Goal: Transaction & Acquisition: Purchase product/service

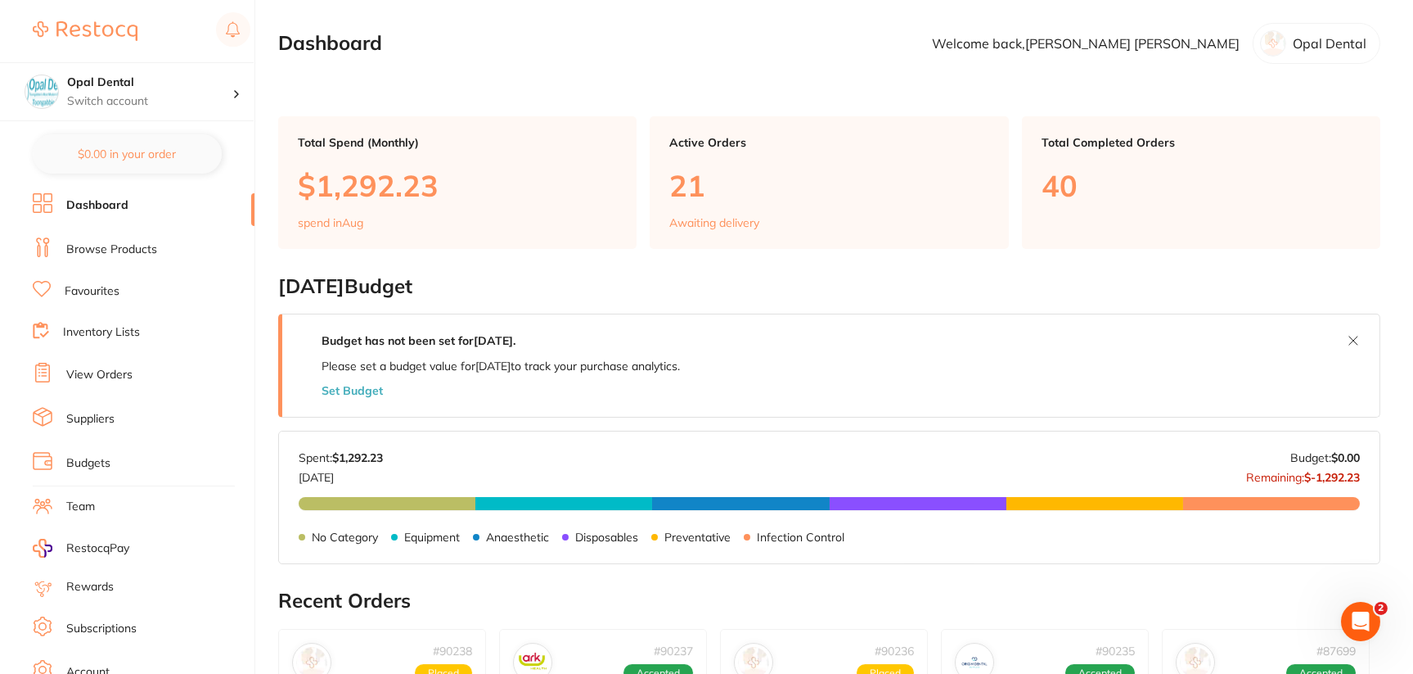
click at [112, 252] on link "Browse Products" at bounding box center [111, 249] width 91 height 16
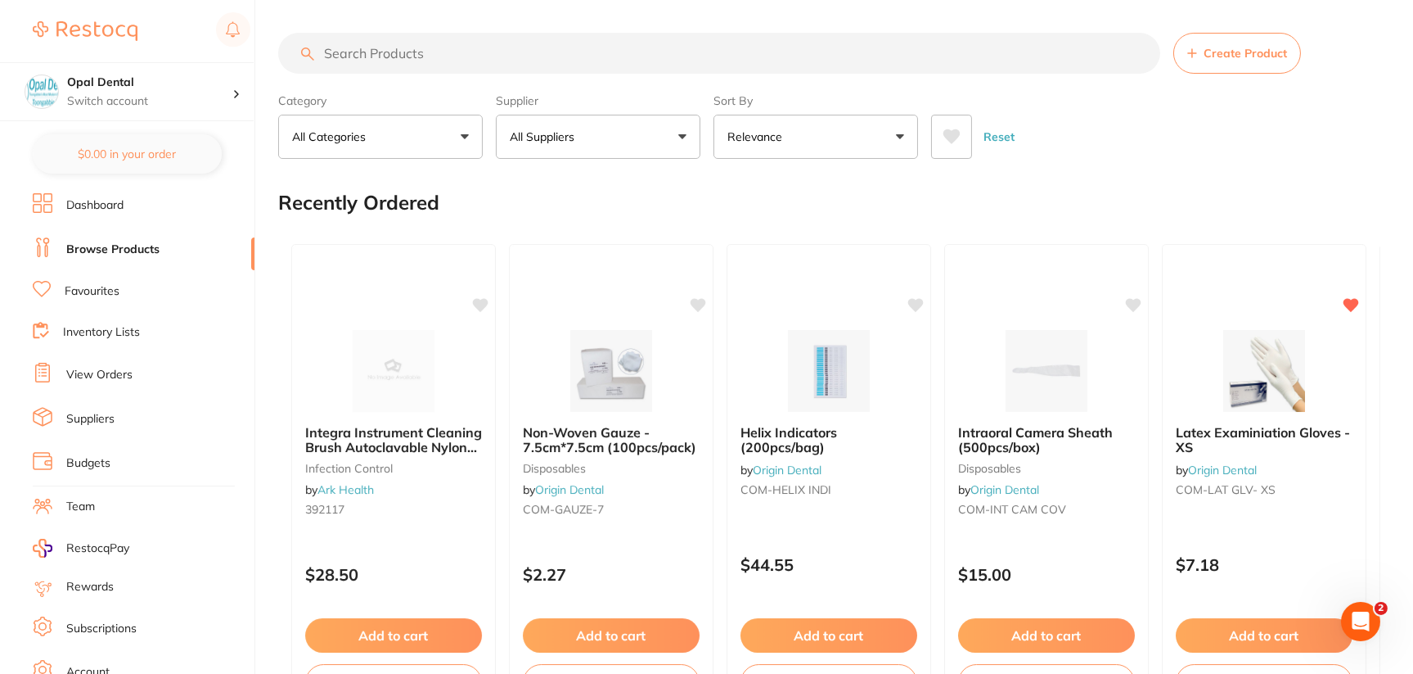
click at [651, 50] on input "search" at bounding box center [719, 53] width 882 height 41
click at [658, 47] on input "search" at bounding box center [719, 53] width 882 height 41
paste input "806-102"
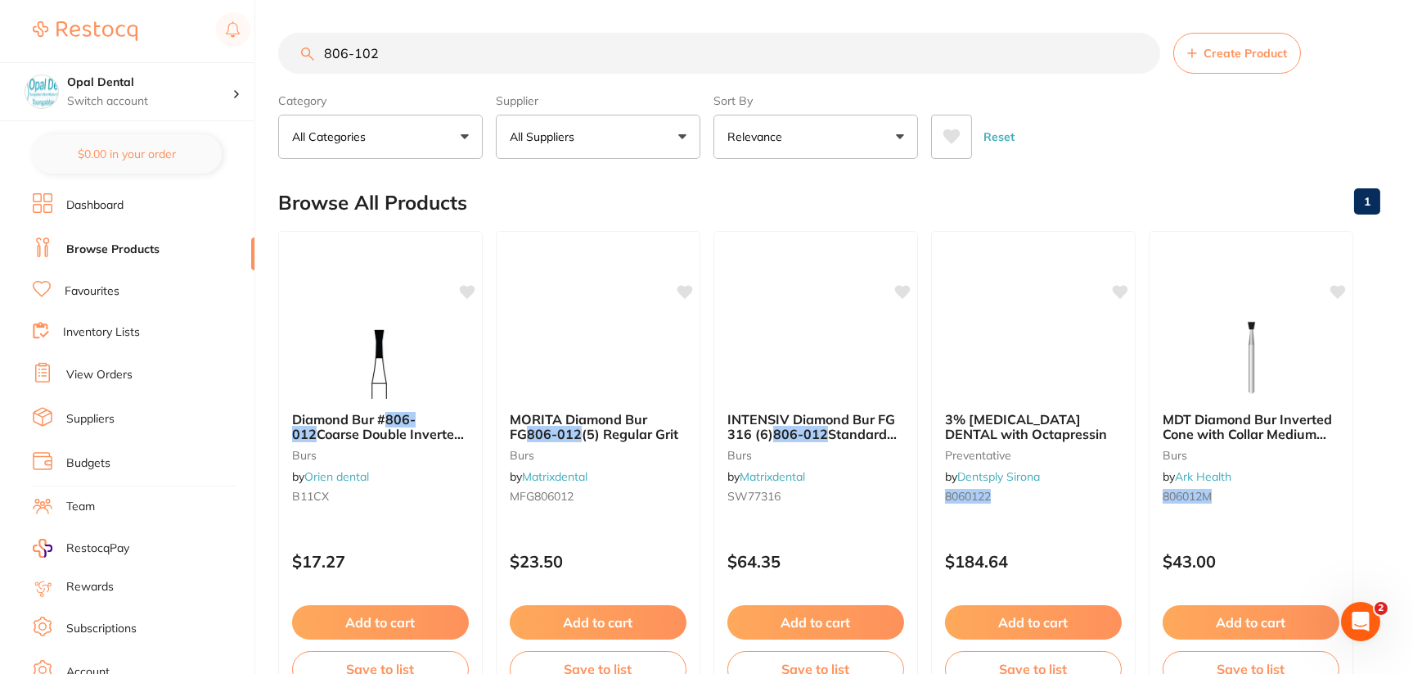
type input "806-102"
click at [593, 133] on button "All Suppliers" at bounding box center [598, 137] width 205 height 44
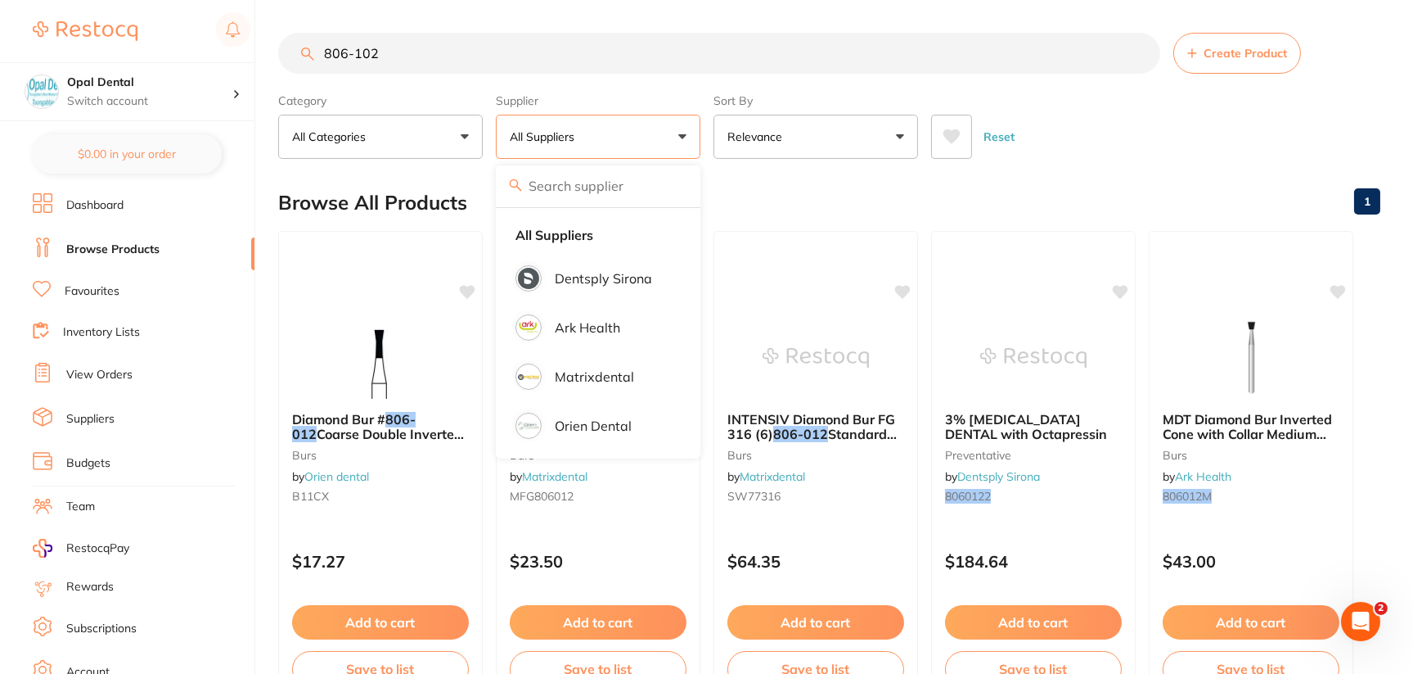
click at [1145, 164] on main "806-102 Create Product Category All Categories All Categories burs preventative…" at bounding box center [845, 393] width 1135 height 787
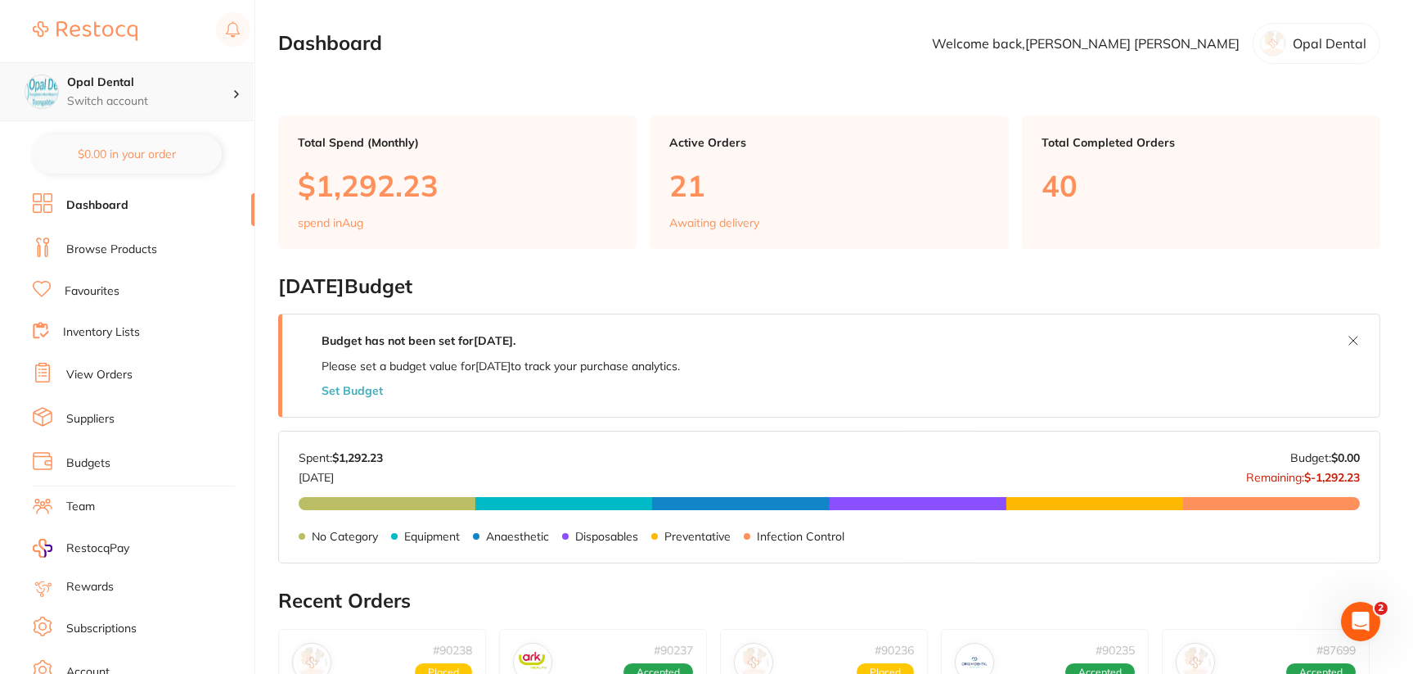
click at [119, 104] on p "Switch account" at bounding box center [149, 101] width 165 height 16
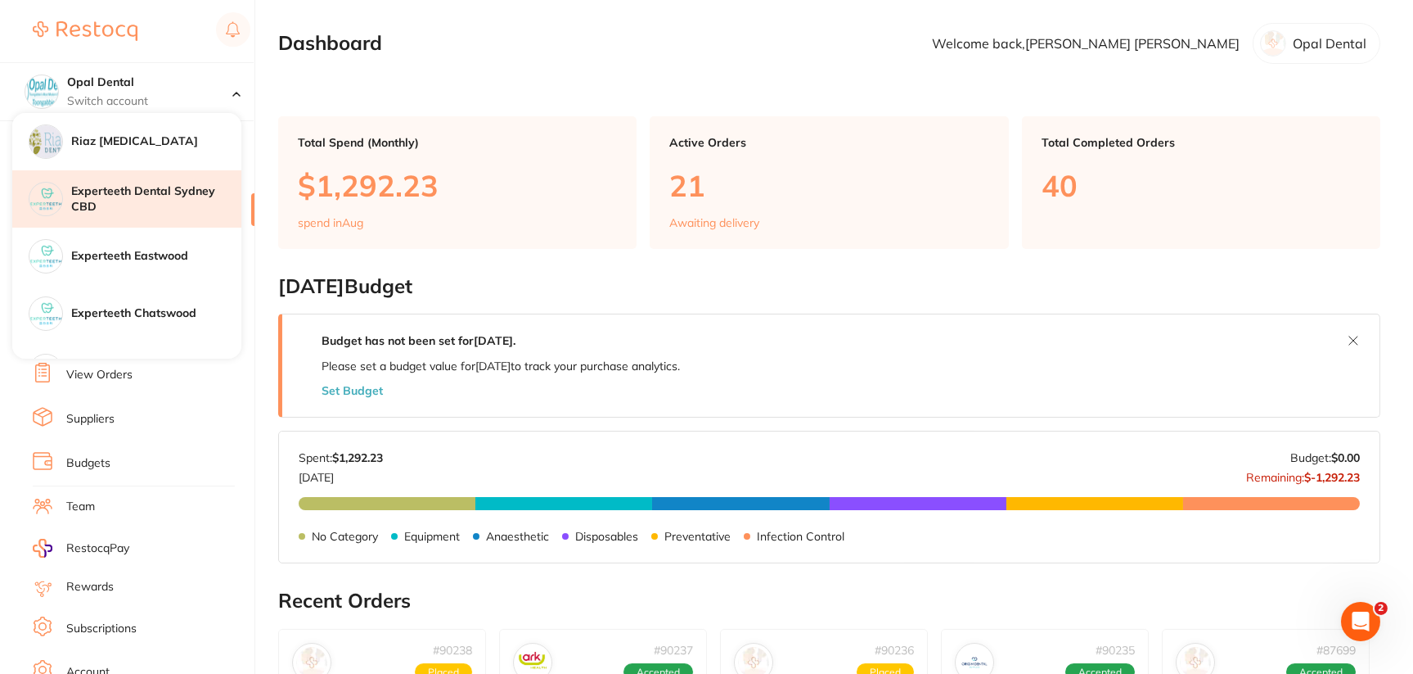
click at [121, 192] on h4 "Experteeth Dental Sydney CBD" at bounding box center [156, 199] width 170 height 32
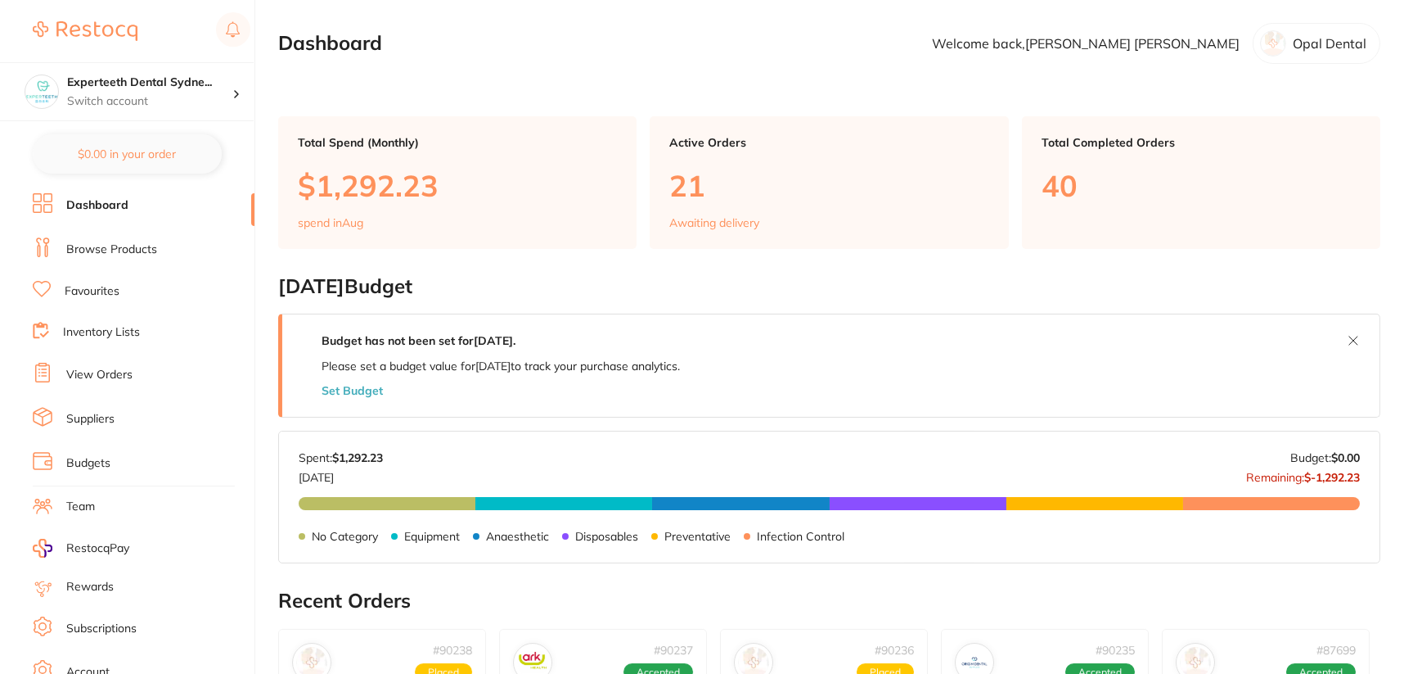
checkbox input "false"
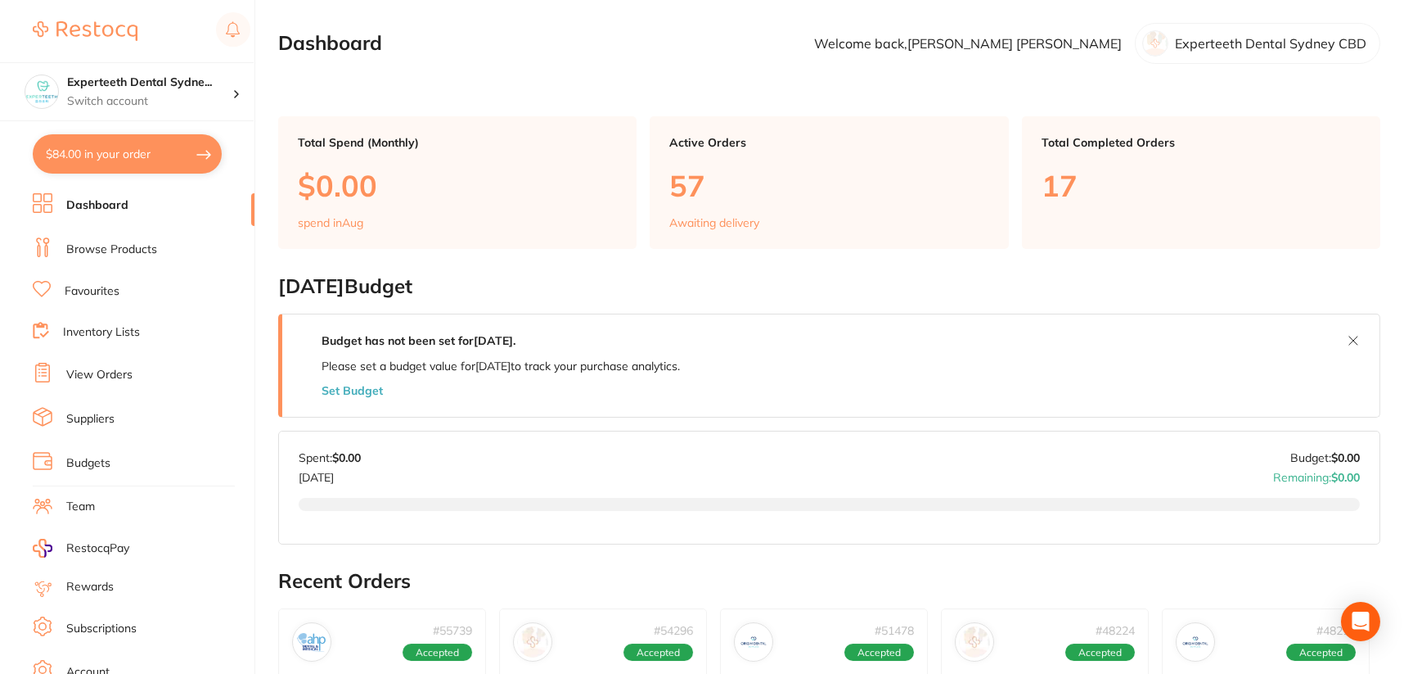
click at [154, 245] on link "Browse Products" at bounding box center [111, 249] width 91 height 16
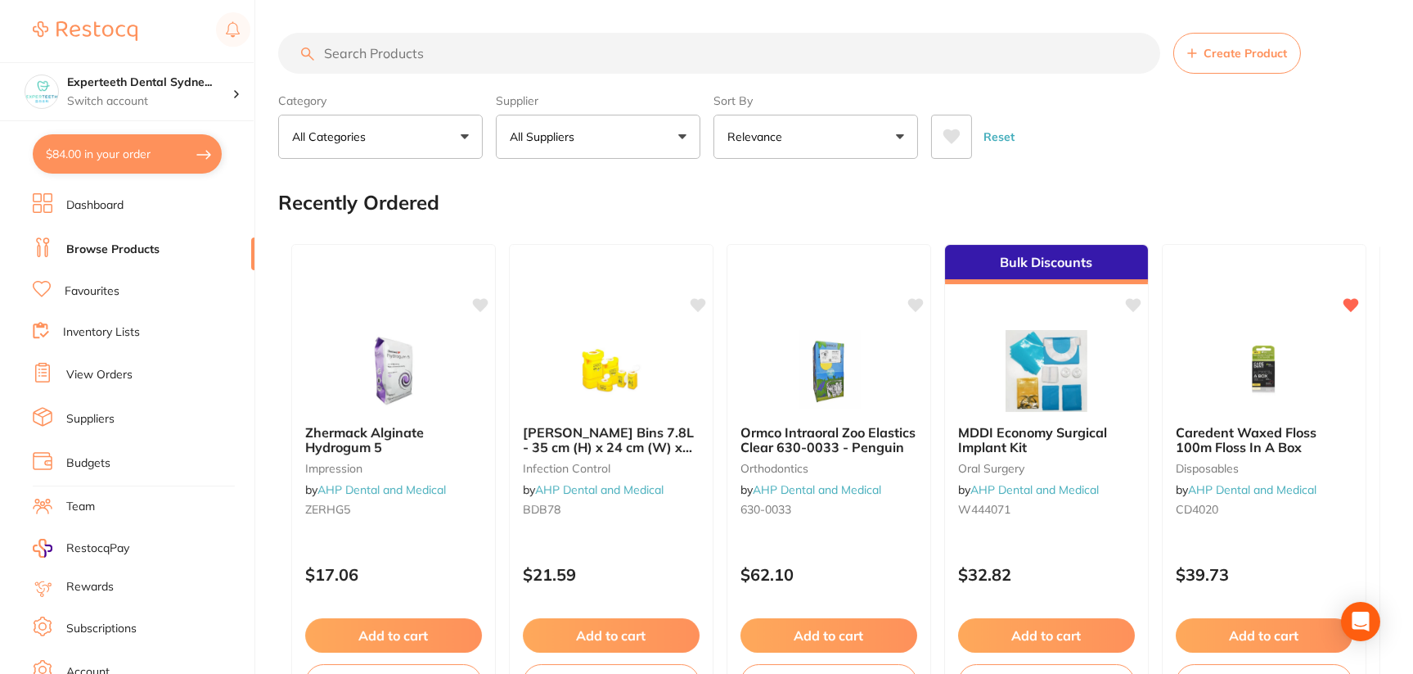
click at [481, 50] on input "search" at bounding box center [719, 53] width 882 height 41
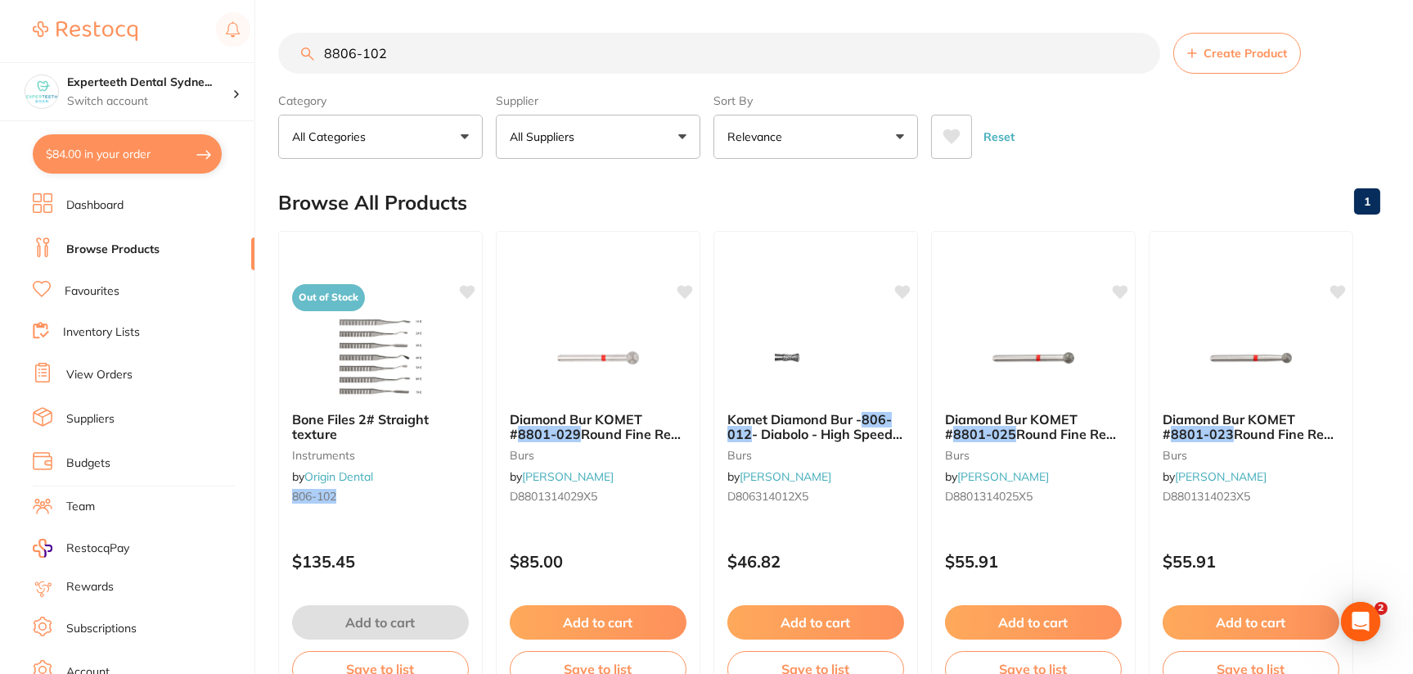
click at [335, 56] on input "8806-102" at bounding box center [719, 53] width 882 height 41
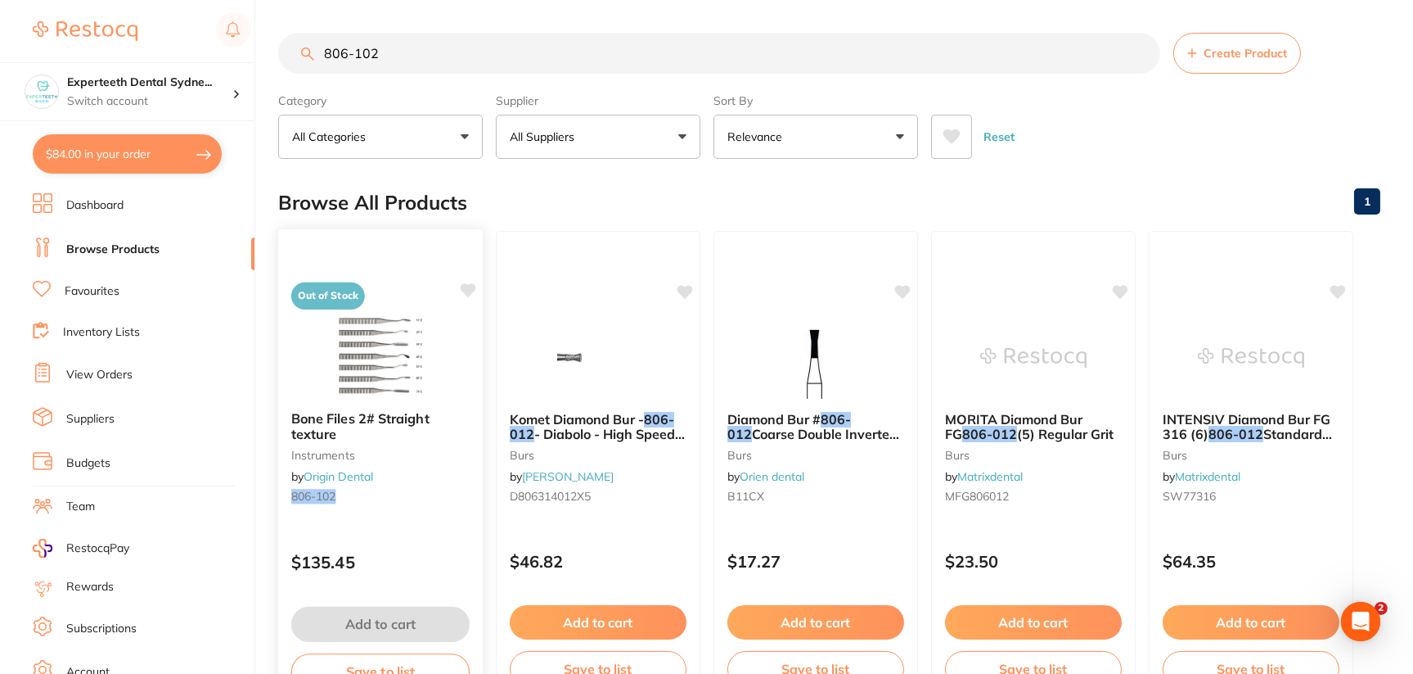
click at [415, 354] on img at bounding box center [380, 356] width 107 height 83
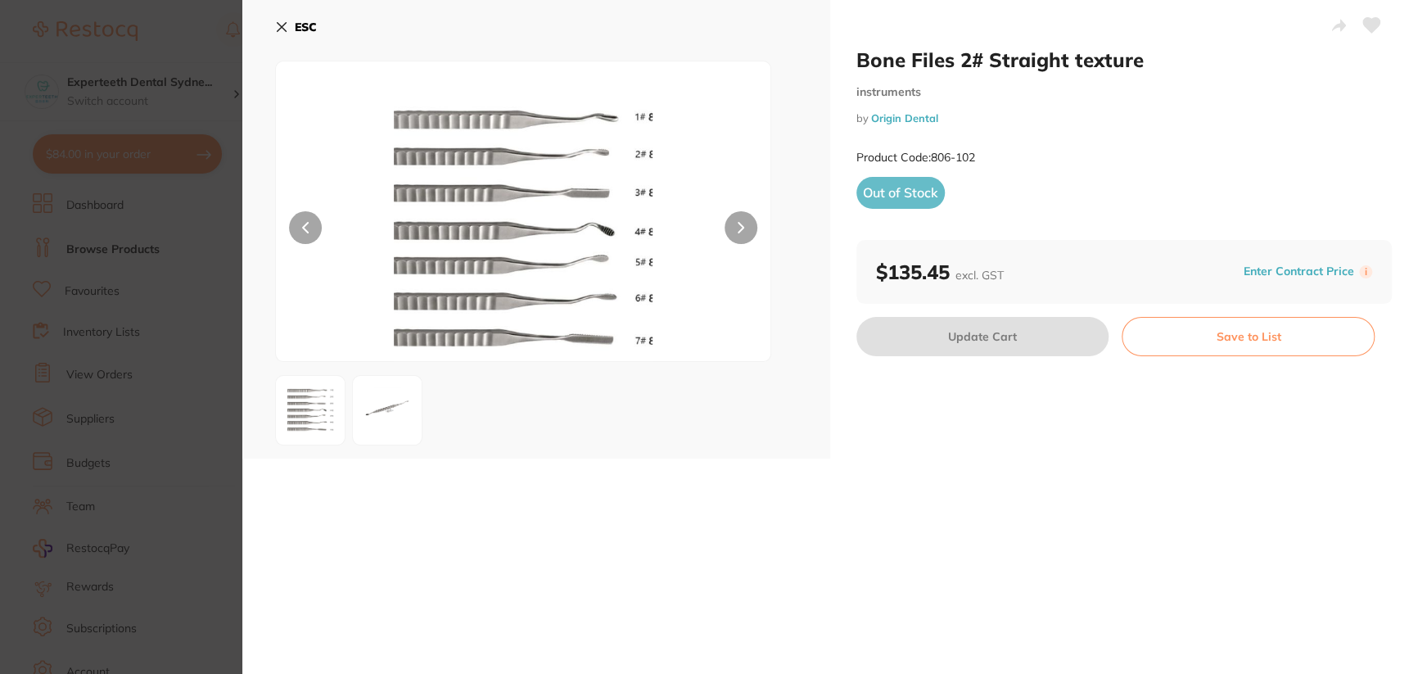
click at [1103, 178] on div "Out of Stock" at bounding box center [1123, 192] width 535 height 31
click at [419, 419] on button at bounding box center [387, 410] width 70 height 70
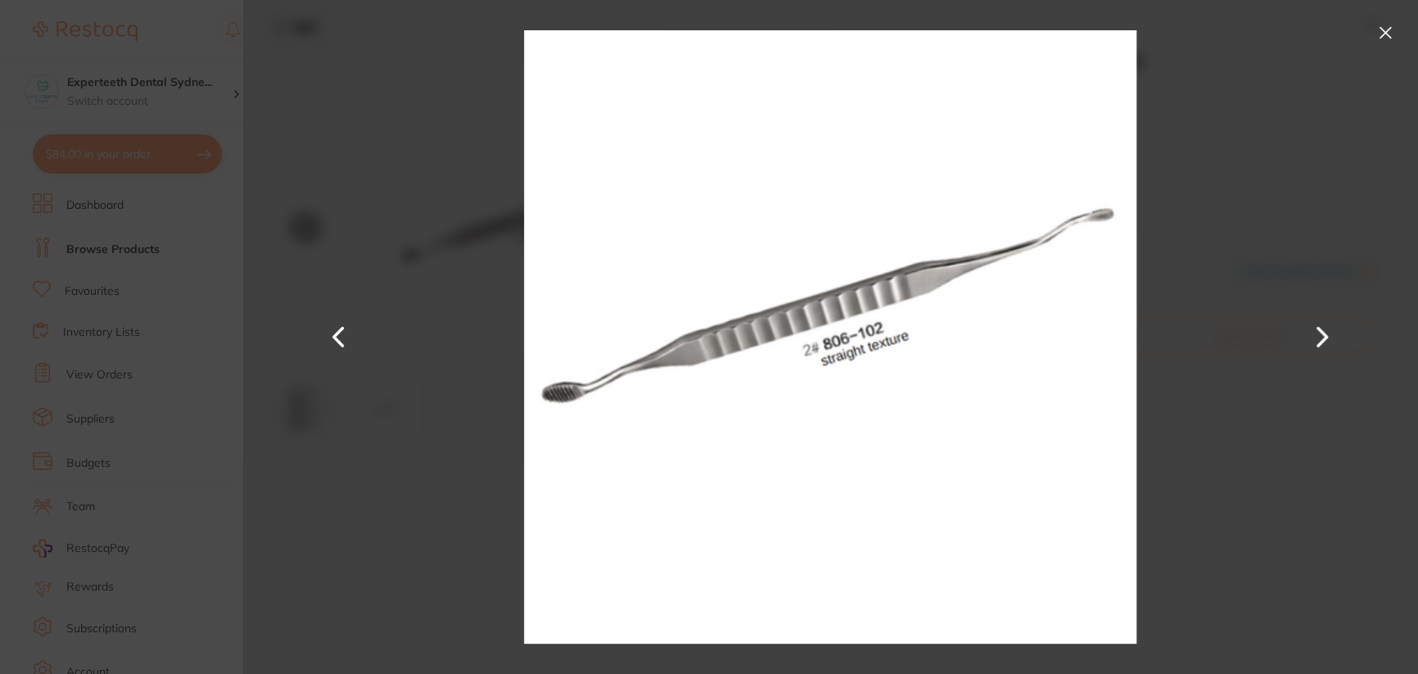
click at [1399, 28] on div at bounding box center [829, 337] width 1175 height 674
click at [1383, 29] on button at bounding box center [1385, 33] width 26 height 26
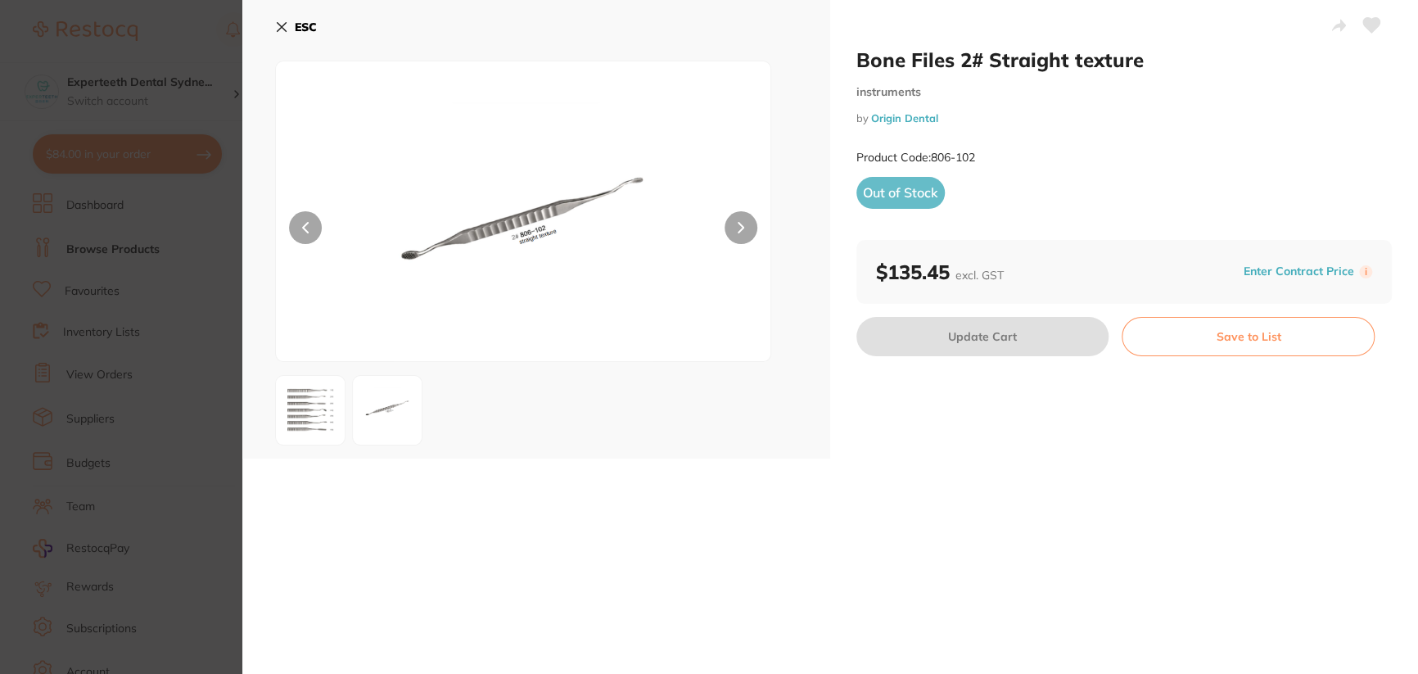
click at [311, 409] on img at bounding box center [310, 410] width 59 height 59
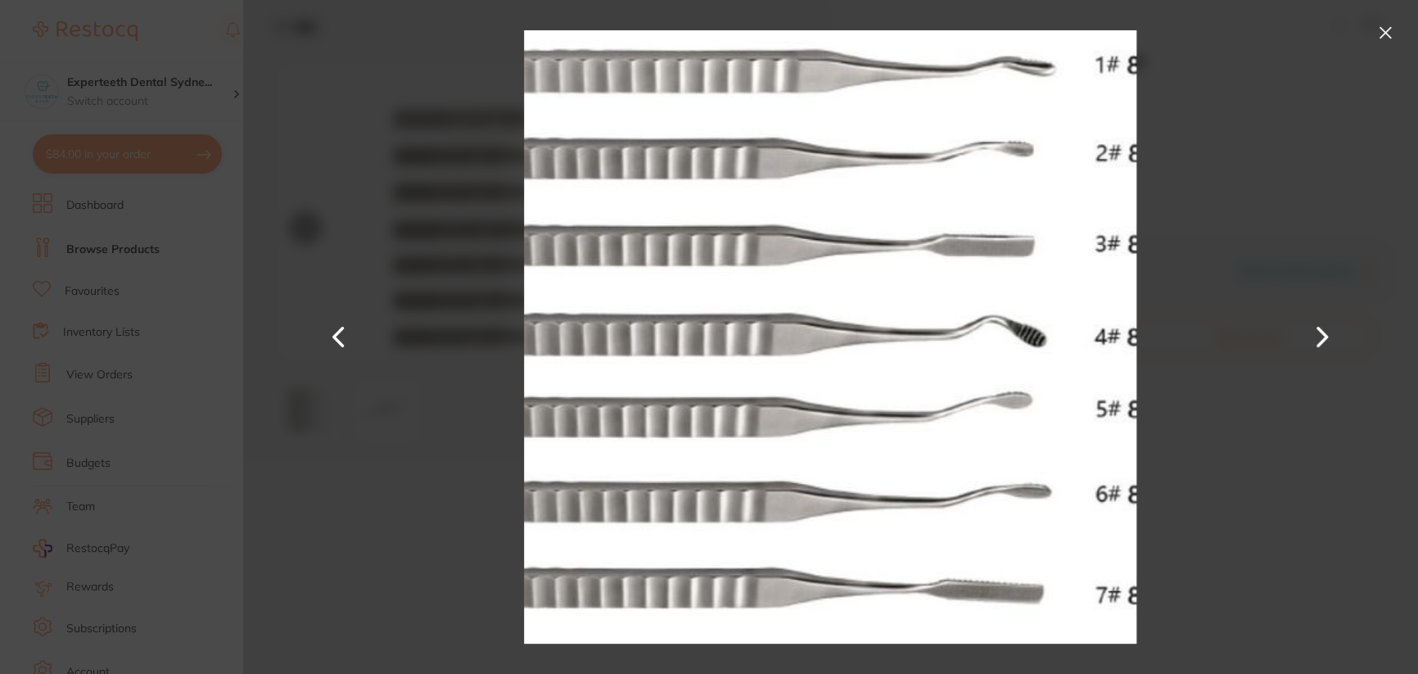
click at [1401, 29] on div at bounding box center [829, 337] width 1175 height 674
click at [1386, 33] on button at bounding box center [1385, 33] width 26 height 26
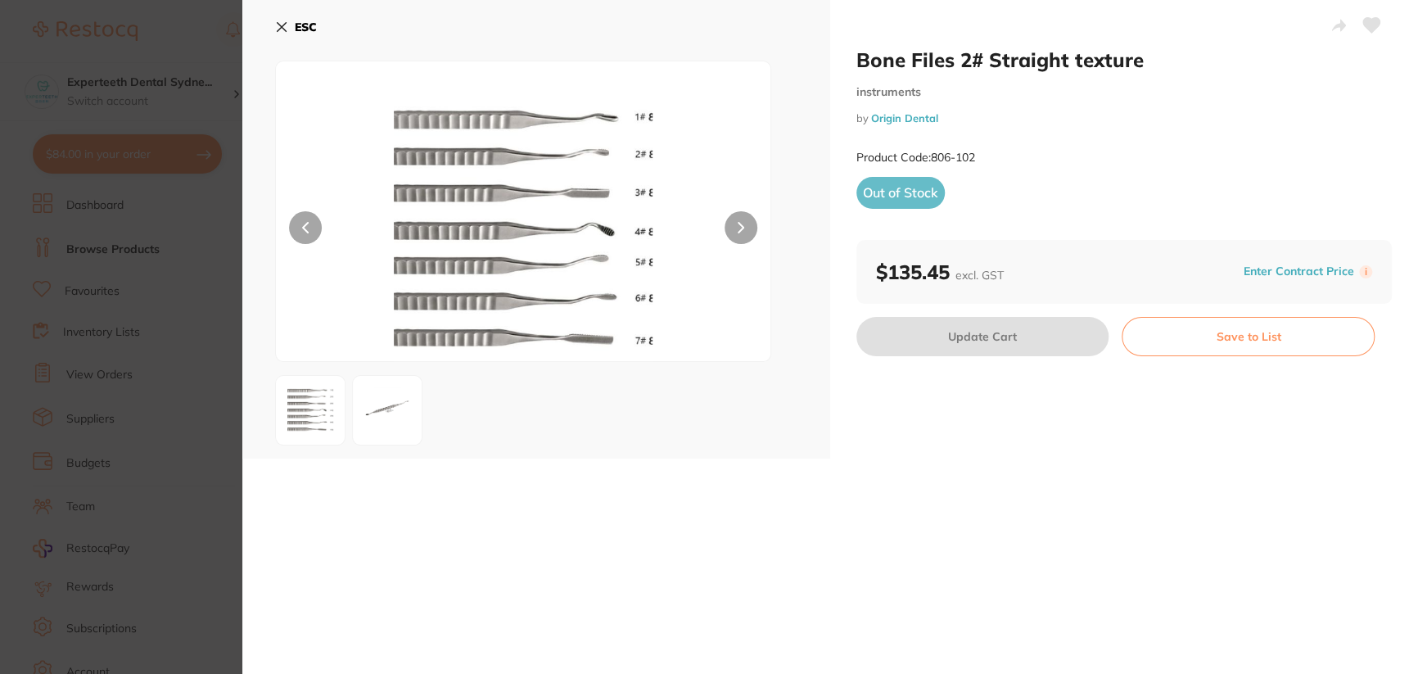
click at [1257, 421] on div "Bone Files 2# Straight texture instruments by Origin Dental Product Code: 806-1…" at bounding box center [1124, 229] width 588 height 458
click at [894, 193] on span "Out of Stock" at bounding box center [900, 192] width 88 height 31
drag, startPoint x: 1246, startPoint y: 119, endPoint x: 1214, endPoint y: 114, distance: 32.3
click at [1246, 119] on small "by Origin Dental" at bounding box center [1123, 118] width 535 height 12
click at [284, 24] on icon at bounding box center [281, 27] width 9 height 9
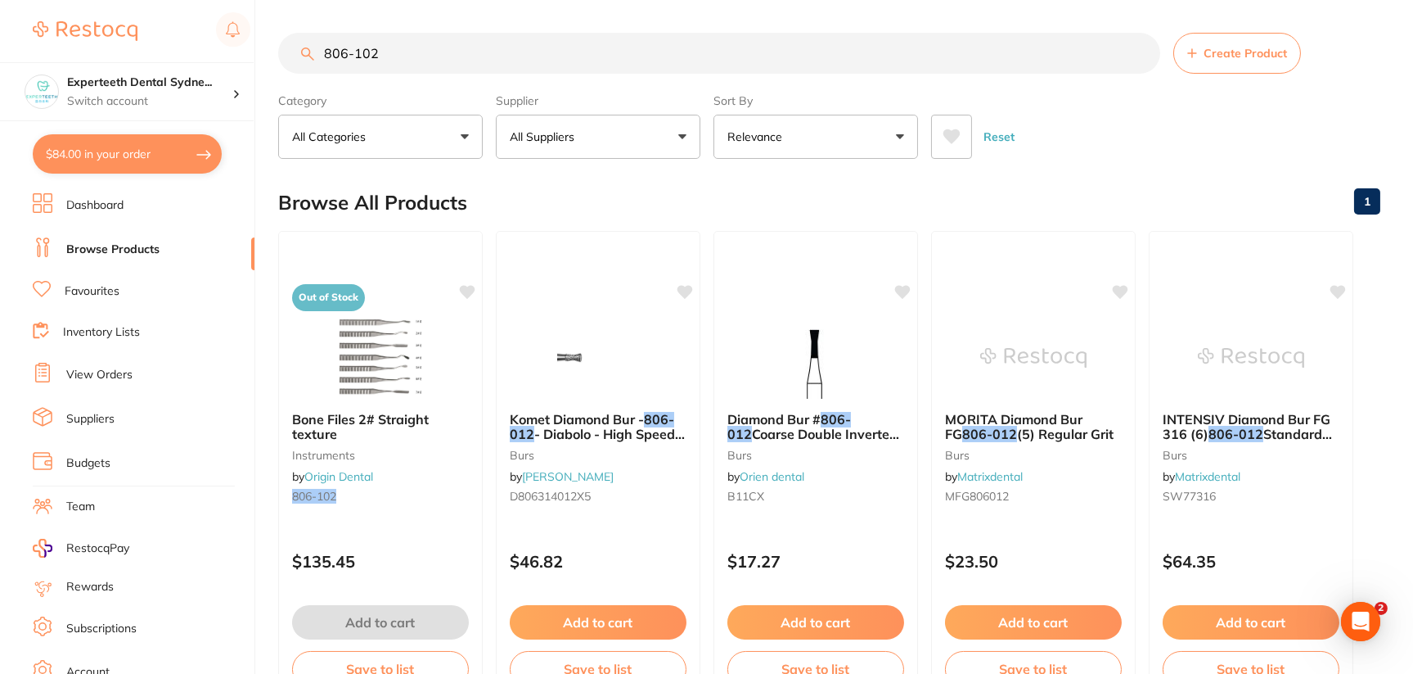
drag, startPoint x: 413, startPoint y: 45, endPoint x: 345, endPoint y: 56, distance: 68.1
click at [345, 56] on input "806-102" at bounding box center [719, 53] width 882 height 41
type input "806"
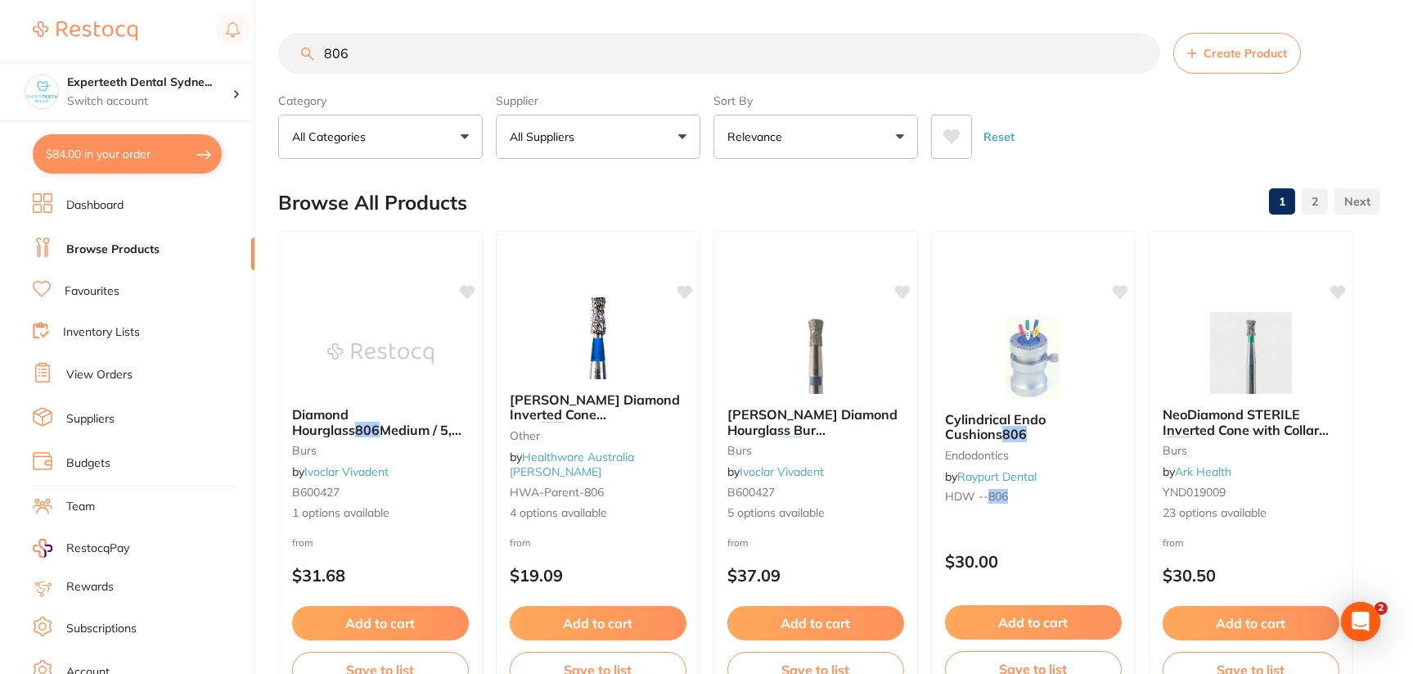
click at [724, 154] on button "Relevance" at bounding box center [816, 137] width 205 height 44
click at [658, 133] on button "All Suppliers" at bounding box center [598, 137] width 205 height 44
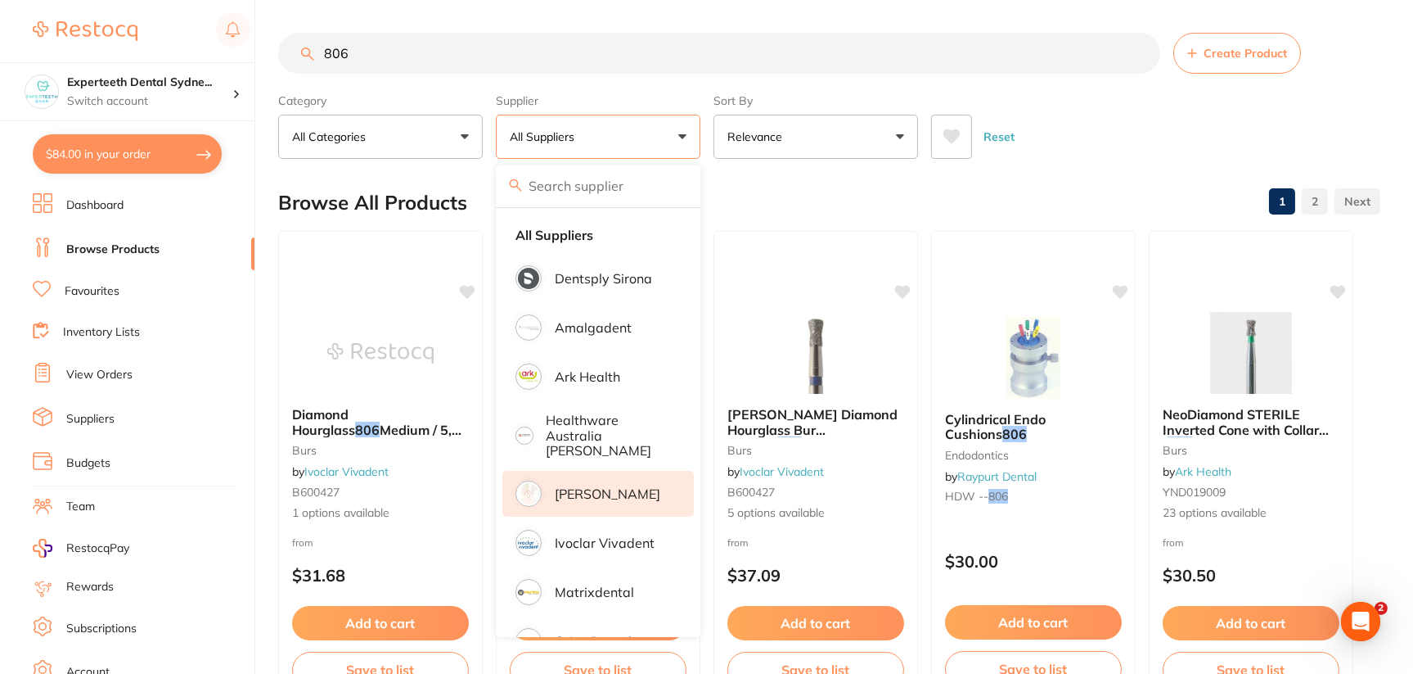
scroll to position [229, 0]
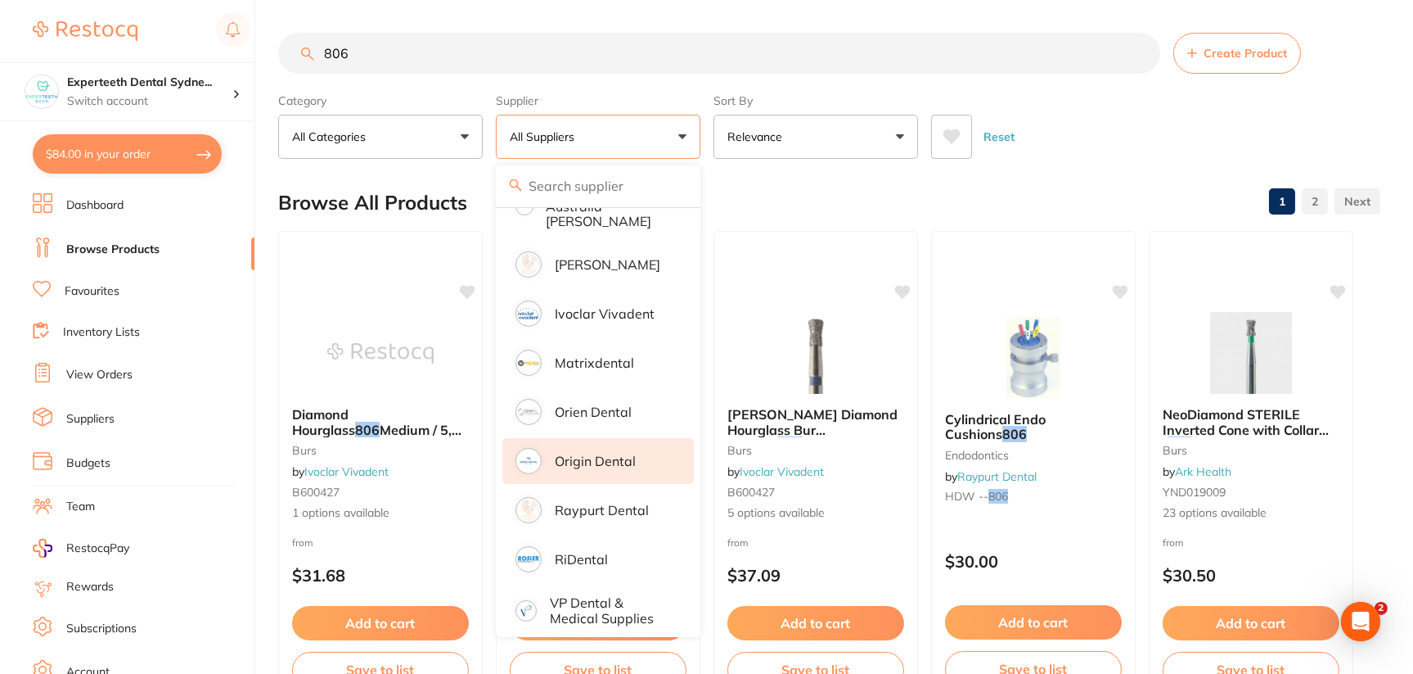
click at [611, 453] on p "Origin Dental" at bounding box center [595, 460] width 81 height 15
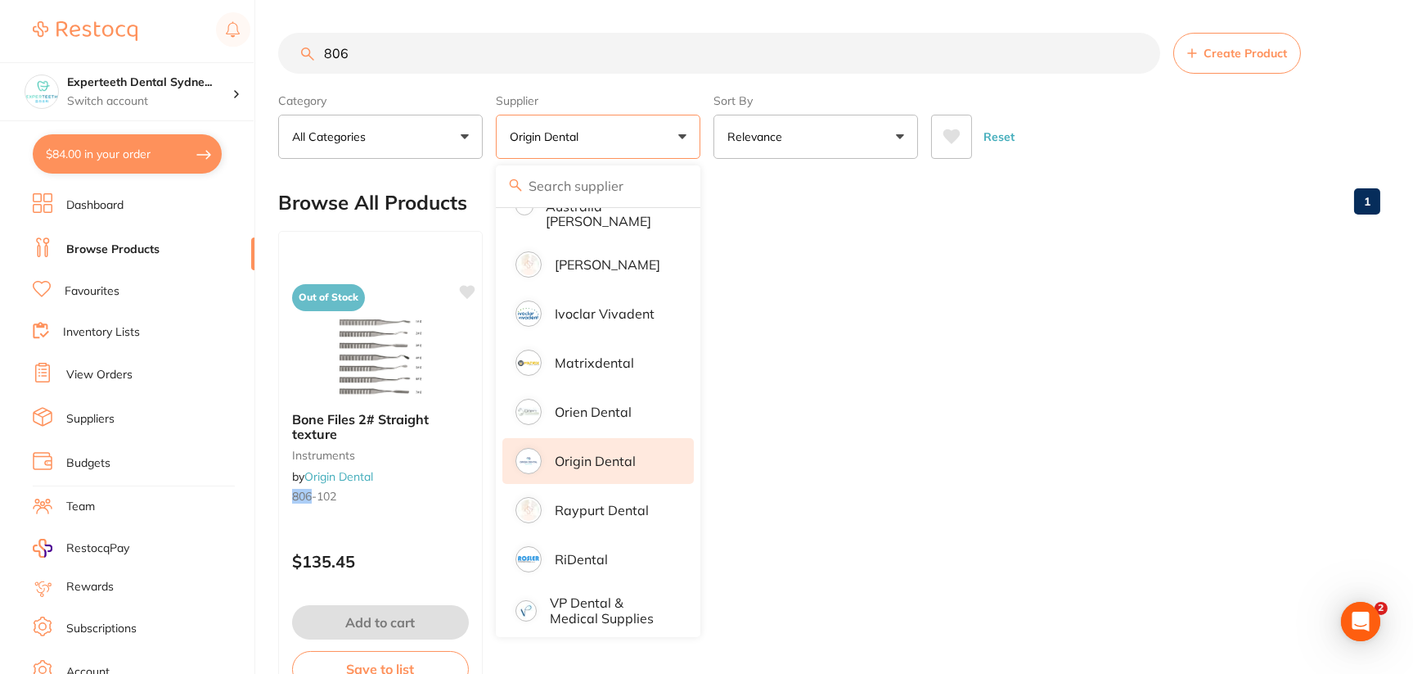
scroll to position [0, 0]
drag, startPoint x: 392, startPoint y: 50, endPoint x: 206, endPoint y: 52, distance: 185.8
click at [206, 52] on div "$84.00 Experteeth Dental Sydne... Switch account Riaz Dental Surgery Experteeth…" at bounding box center [706, 337] width 1413 height 674
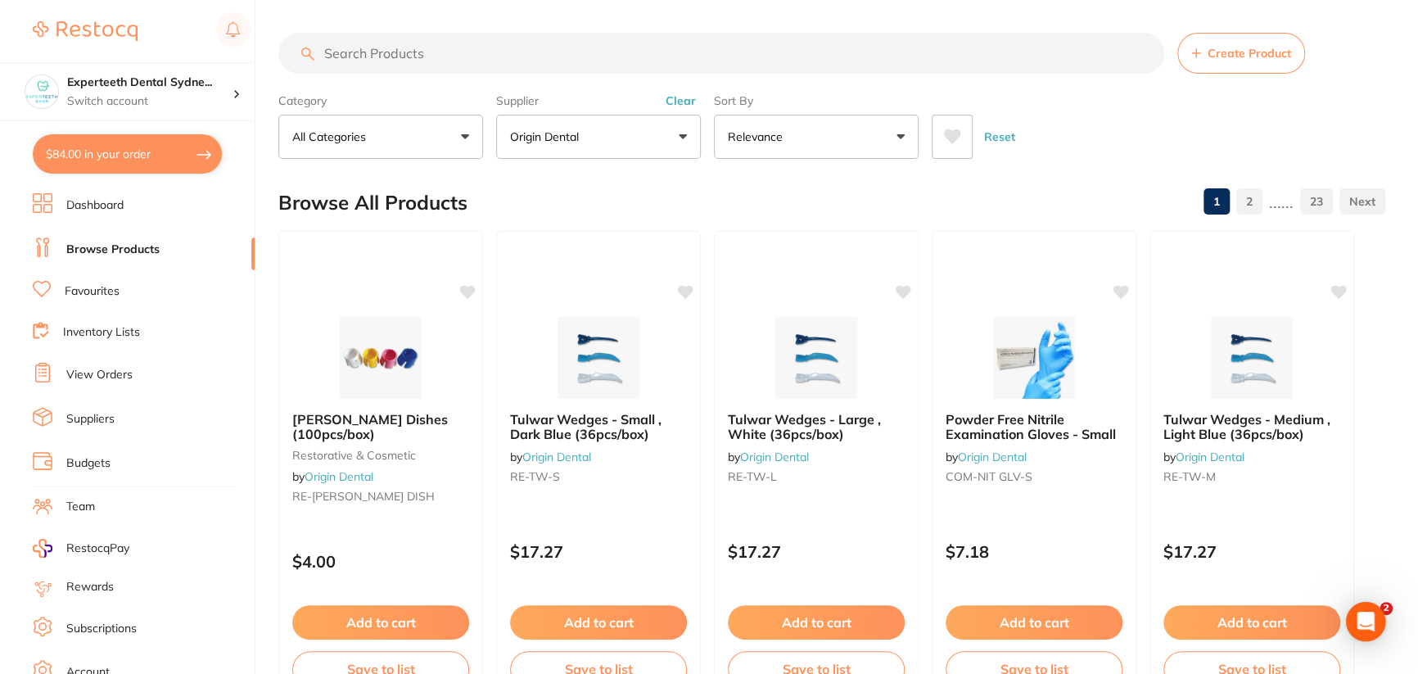
scroll to position [381, 0]
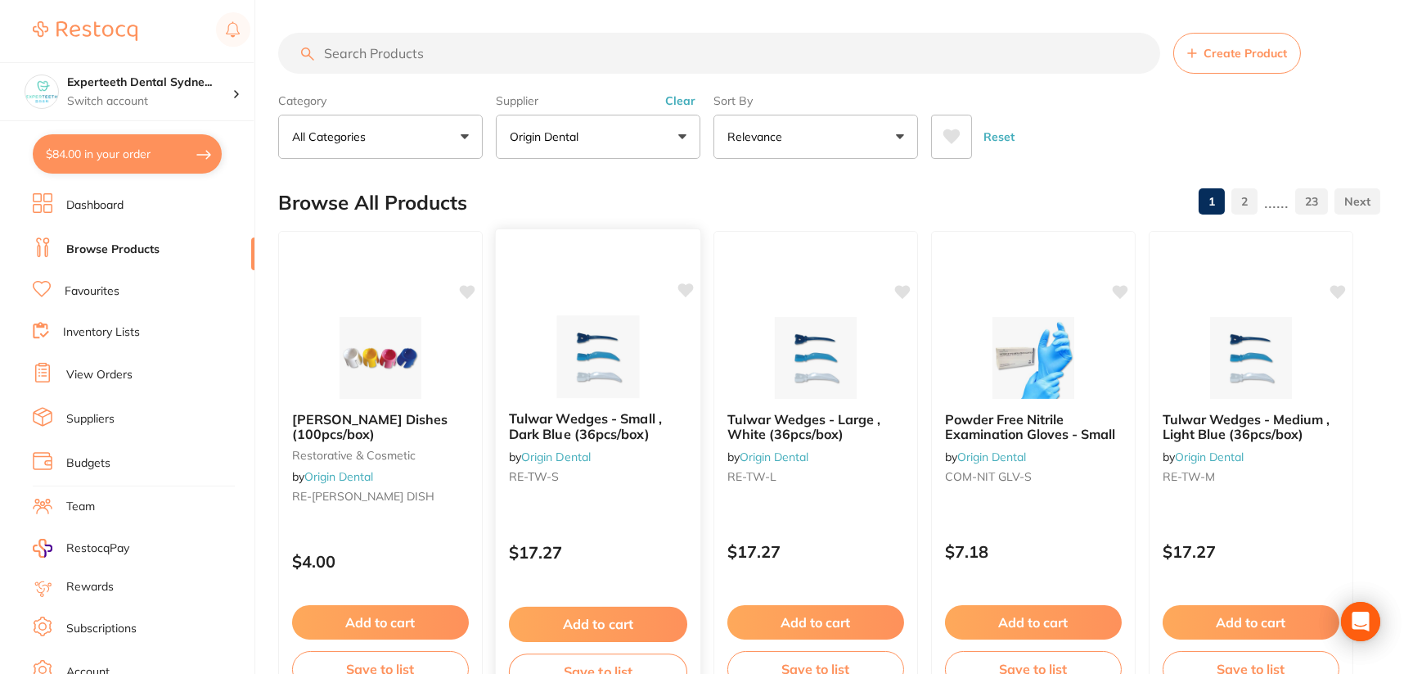
click at [633, 363] on img at bounding box center [597, 356] width 107 height 83
